Goal: Find specific page/section: Find specific page/section

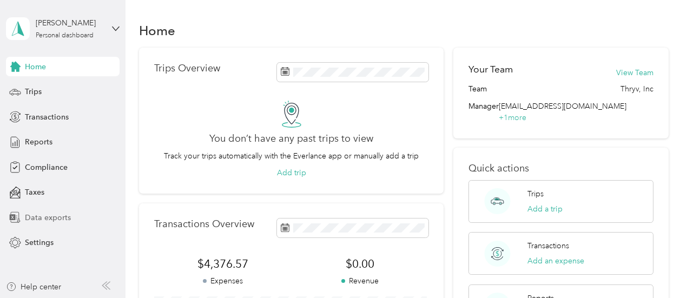
click at [59, 213] on span "Data exports" at bounding box center [48, 217] width 46 height 11
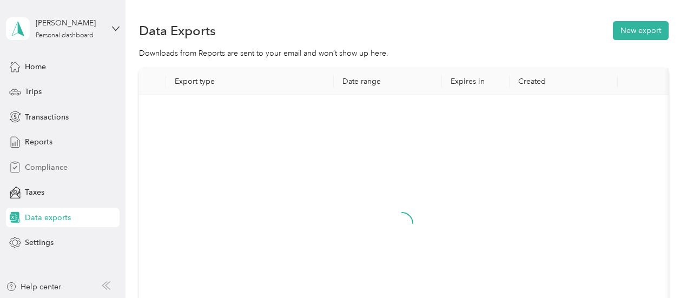
click at [51, 158] on div "Compliance" at bounding box center [63, 166] width 114 height 19
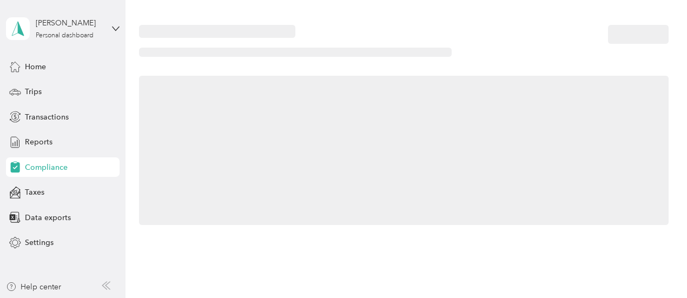
click at [54, 168] on span "Compliance" at bounding box center [46, 167] width 43 height 11
